Goal: Task Accomplishment & Management: Use online tool/utility

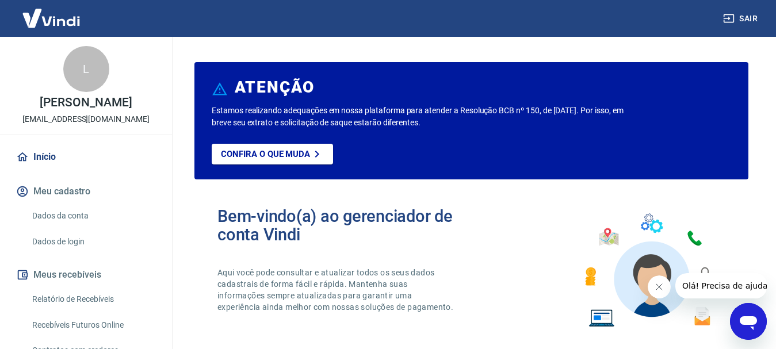
click at [661, 286] on icon "Fechar mensagem da empresa" at bounding box center [658, 286] width 9 height 9
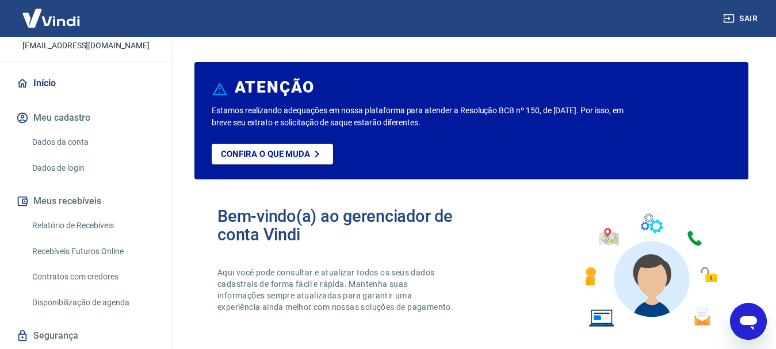
scroll to position [108, 0]
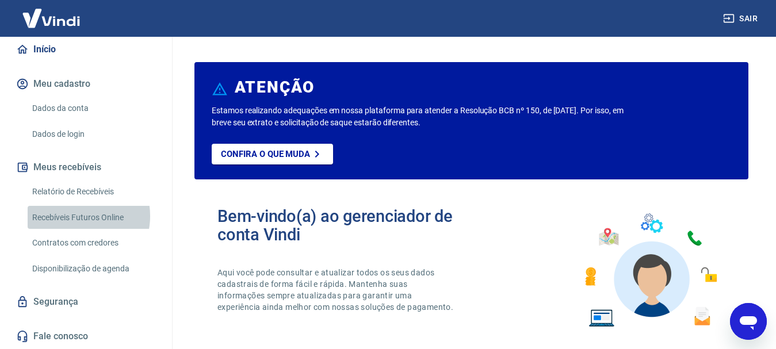
click at [76, 216] on link "Recebíveis Futuros Online" at bounding box center [93, 218] width 131 height 24
